Goal: Find specific page/section: Find specific page/section

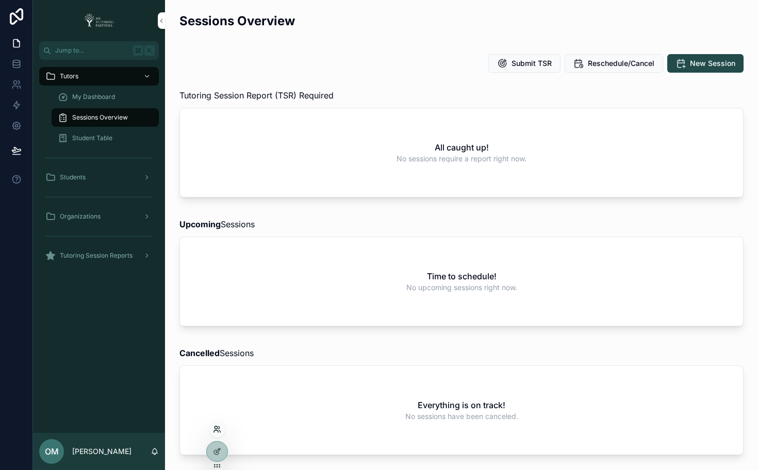
click at [216, 428] on icon at bounding box center [217, 429] width 8 height 8
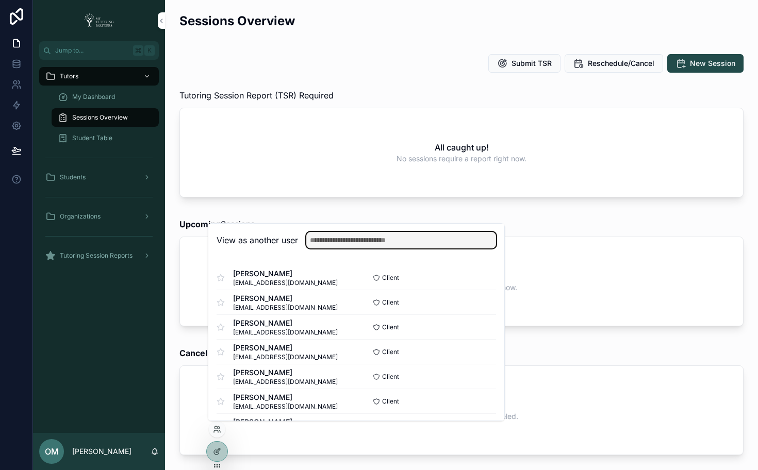
click at [347, 236] on input "text" at bounding box center [401, 240] width 190 height 16
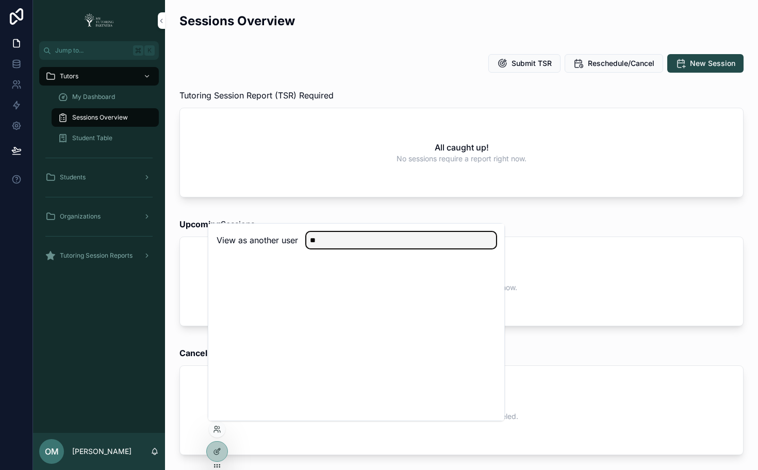
type input "*"
type input "*******"
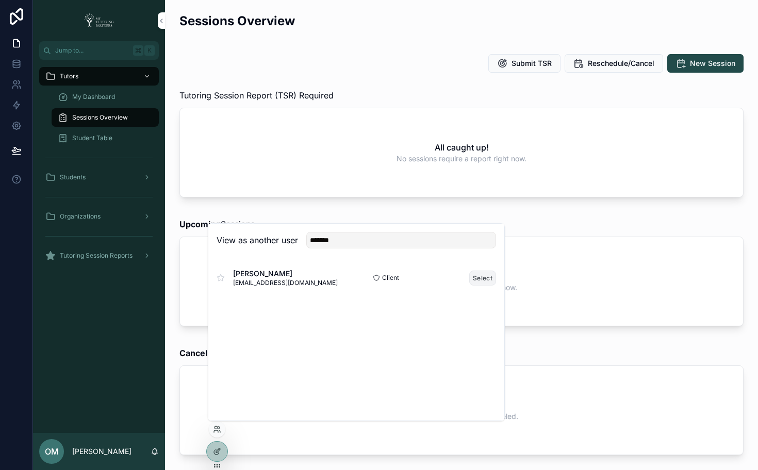
click at [483, 276] on button "Select" at bounding box center [482, 278] width 27 height 15
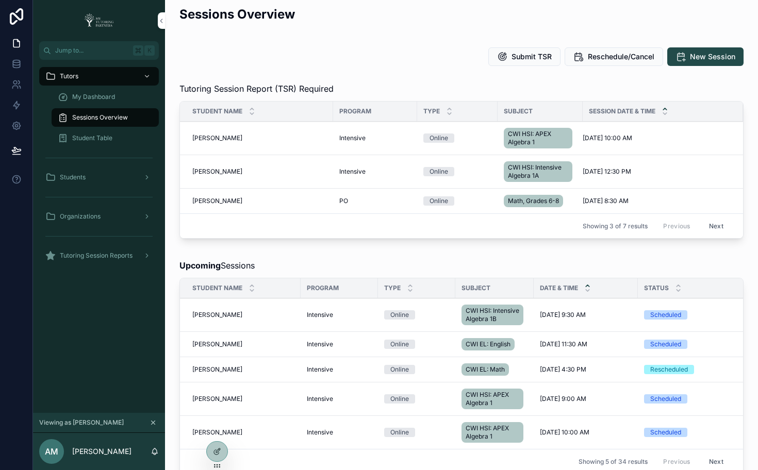
scroll to position [5, 0]
